Goal: Task Accomplishment & Management: Manage account settings

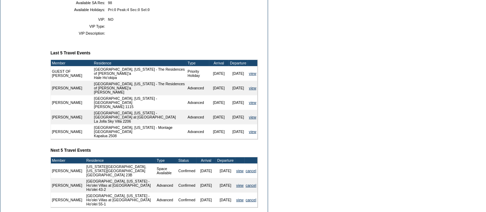
scroll to position [244, 0]
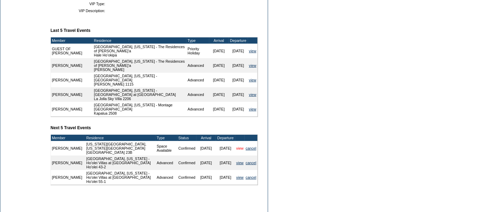
click at [237, 146] on link "view" at bounding box center [239, 148] width 7 height 4
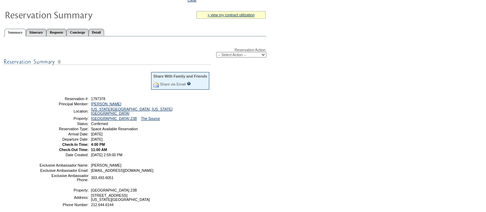
scroll to position [55, 0]
click at [234, 52] on select "-- Select Action -- Modify Reservation Dates Modify Reservation Cost Modify Occ…" at bounding box center [241, 55] width 50 height 6
select select "ChangeOccupancy"
click at [216, 52] on select "-- Select Action -- Modify Reservation Dates Modify Reservation Cost Modify Occ…" at bounding box center [241, 55] width 50 height 6
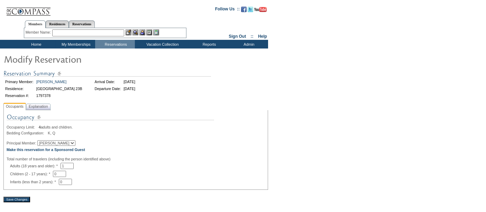
scroll to position [45, 0]
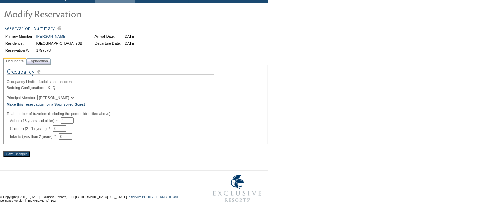
click at [70, 106] on b "Make this reservation for a Sponsored Guest" at bounding box center [46, 104] width 79 height 4
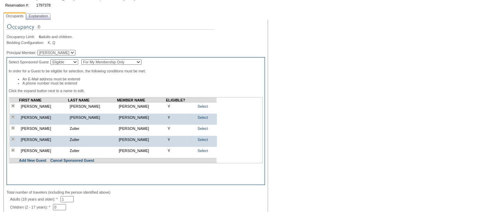
scroll to position [91, 0]
click at [110, 63] on select "For My Membership Only For All Members In Membership" at bounding box center [111, 62] width 60 height 6
click at [117, 42] on div "Bedding Configuration: K, Q" at bounding box center [136, 42] width 258 height 4
click at [101, 61] on select "For My Membership Only For All Members In Membership" at bounding box center [111, 62] width 60 height 6
click at [72, 59] on select "Eligible Non-Eligible" at bounding box center [65, 62] width 28 height 6
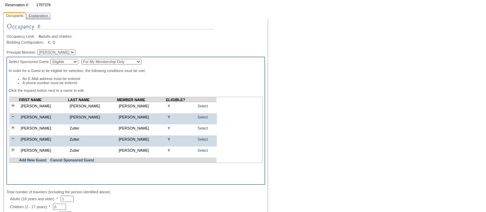
click at [100, 46] on div "Occupancy Limit: 4 adults and children. Bedding Configuration: K, Q Principal M…" at bounding box center [136, 119] width 258 height 195
click at [103, 63] on select "For My Membership Only For All Members In Membership" at bounding box center [111, 62] width 60 height 6
select select "For All Members In Membership"
click at [91, 59] on select "For My Membership Only For All Members In Membership" at bounding box center [111, 62] width 60 height 6
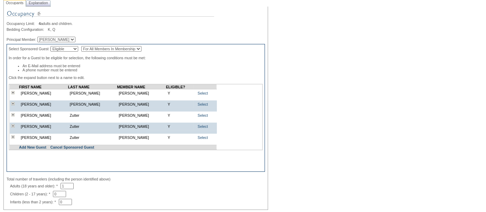
scroll to position [103, 0]
click at [55, 38] on select "[PERSON_NAME]" at bounding box center [56, 40] width 38 height 6
click at [106, 28] on div "Bedding Configuration: K, Q" at bounding box center [136, 30] width 258 height 4
click at [78, 48] on select "Eligible Non-Eligible" at bounding box center [65, 50] width 28 height 6
select select "Non-Eligible"
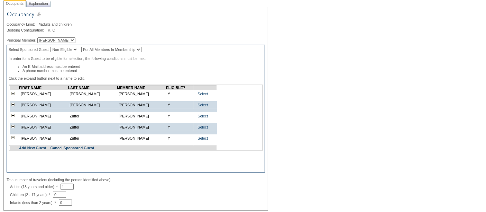
click at [57, 47] on select "Eligible Non-Eligible" at bounding box center [65, 50] width 28 height 6
